Goal: Task Accomplishment & Management: Manage account settings

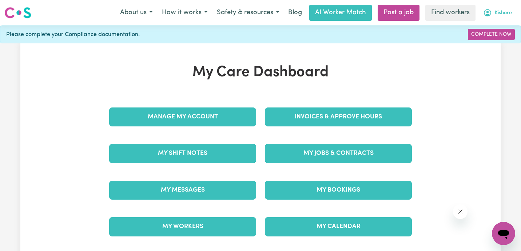
click at [509, 10] on span "Kishore" at bounding box center [503, 13] width 17 height 8
click at [504, 28] on link "My Dashboard" at bounding box center [487, 28] width 57 height 14
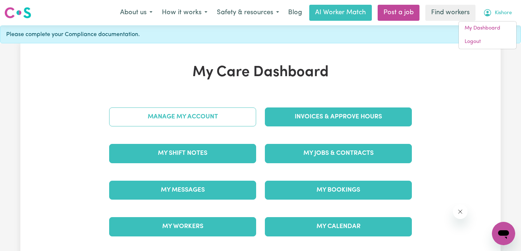
click at [207, 119] on link "Manage My Account" at bounding box center [182, 116] width 147 height 19
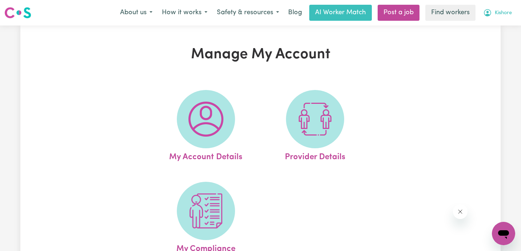
click at [497, 12] on span "Kishore" at bounding box center [503, 13] width 17 height 8
click at [496, 25] on link "My Dashboard" at bounding box center [487, 28] width 57 height 14
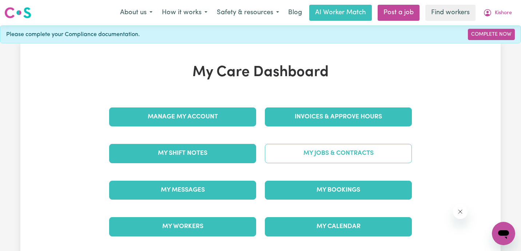
click at [324, 152] on link "My Jobs & Contracts" at bounding box center [338, 153] width 147 height 19
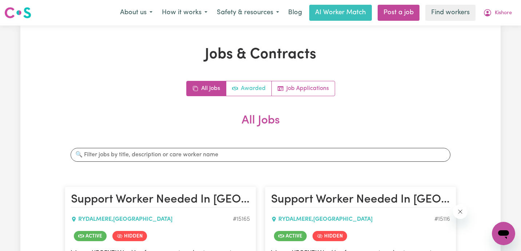
click at [252, 88] on link "Awarded" at bounding box center [248, 88] width 45 height 15
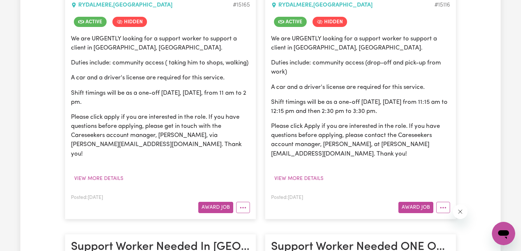
scroll to position [235, 0]
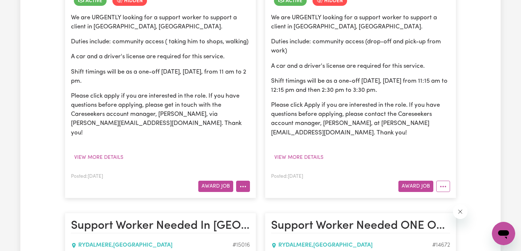
click at [247, 187] on button "More options" at bounding box center [243, 185] width 14 height 11
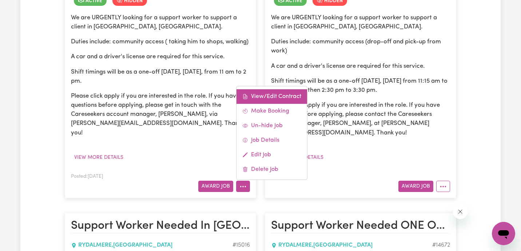
click at [279, 97] on link "View/Edit Contract" at bounding box center [271, 96] width 71 height 15
select select "WEEKDAY_DAYTIME"
select select "ASSISTANCE_SELF_CARE"
select select "ONE"
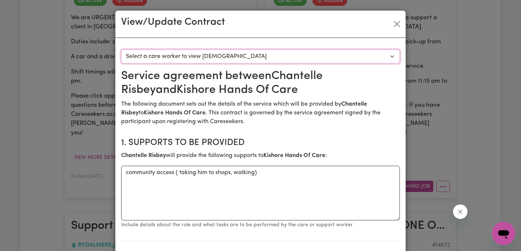
click at [245, 60] on select "Select a care worker to view [DEMOGRAPHIC_DATA] #10650 - [PERSON_NAME] (contrac…" at bounding box center [260, 56] width 279 height 14
select select "10262"
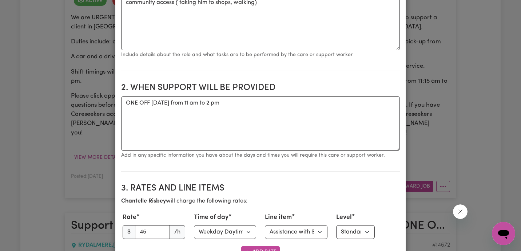
scroll to position [0, 0]
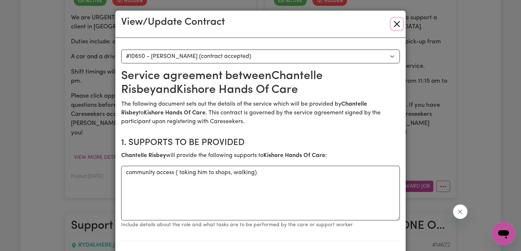
click at [397, 22] on button "Close" at bounding box center [397, 24] width 12 height 12
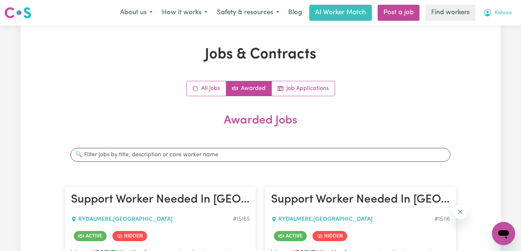
click at [498, 12] on span "Kishore" at bounding box center [503, 13] width 17 height 8
click at [496, 43] on link "Logout" at bounding box center [487, 42] width 57 height 14
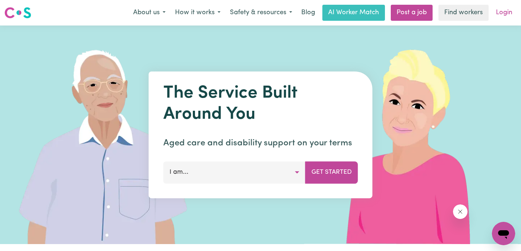
click at [507, 12] on link "Login" at bounding box center [503, 13] width 25 height 16
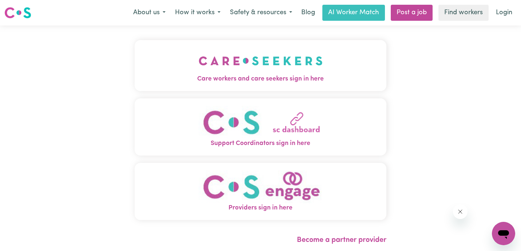
click at [199, 60] on img "Care workers and care seekers sign in here" at bounding box center [261, 60] width 124 height 27
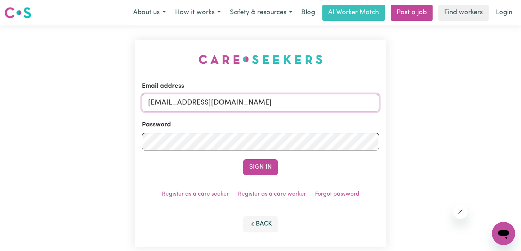
drag, startPoint x: 262, startPoint y: 105, endPoint x: -1, endPoint y: 89, distance: 263.4
paste input "[EMAIL_ADDRESS][DOMAIN_NAME]"
type input "[EMAIL_ADDRESS][DOMAIN_NAME]"
click at [243, 159] on button "Sign In" at bounding box center [260, 167] width 35 height 16
